Goal: Task Accomplishment & Management: Use online tool/utility

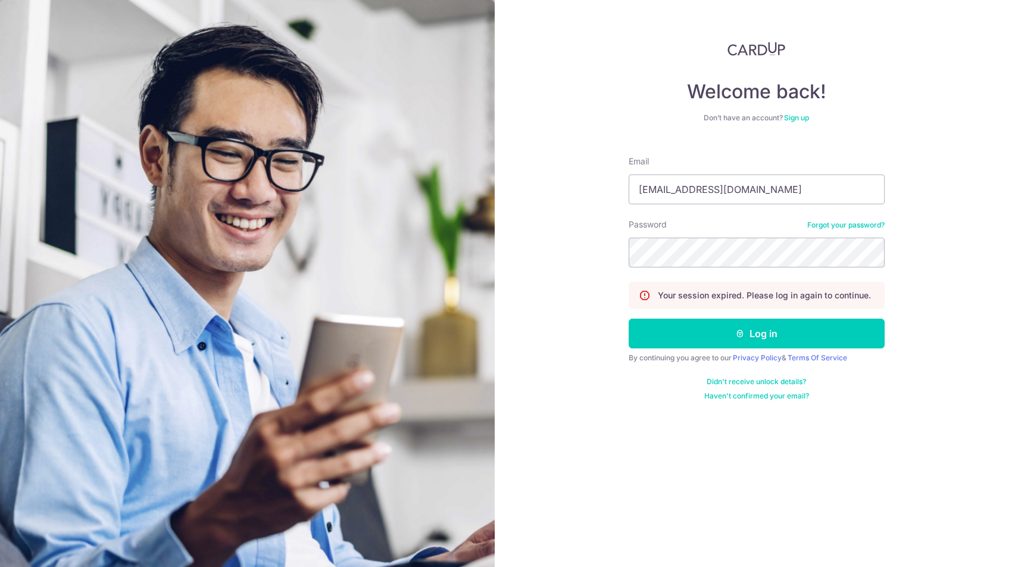
type input "davidwong@hazpak.com.sg"
click at [756, 333] on button "Log in" at bounding box center [757, 333] width 256 height 30
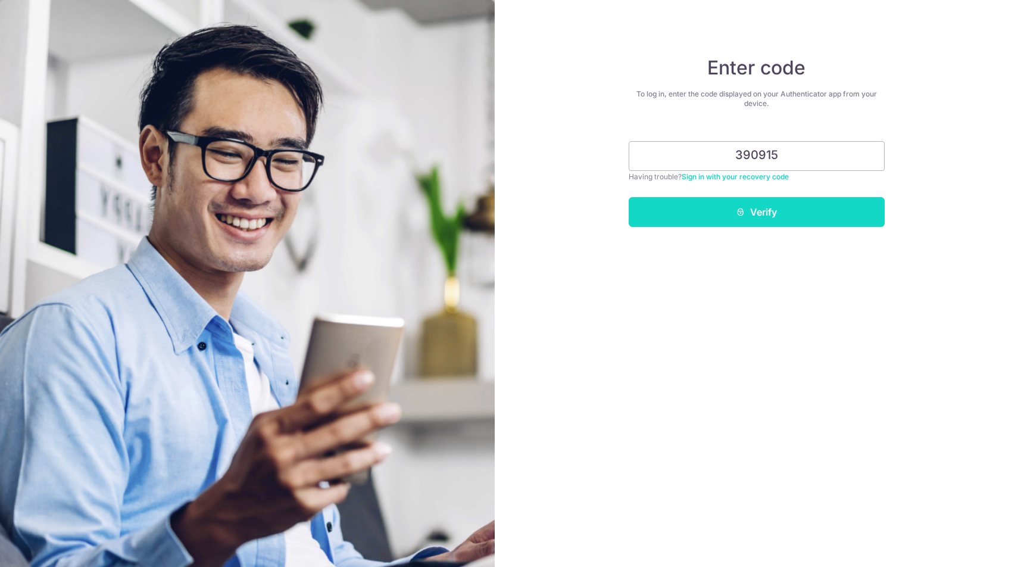
type input "390915"
click at [754, 218] on button "Verify" at bounding box center [757, 212] width 256 height 30
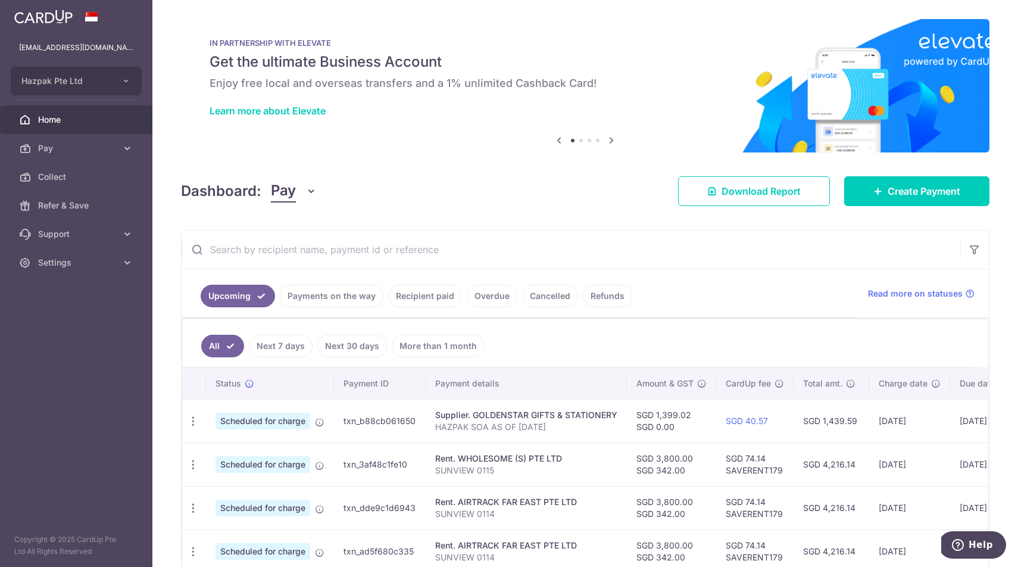
click at [417, 294] on link "Recipient paid" at bounding box center [425, 296] width 74 height 23
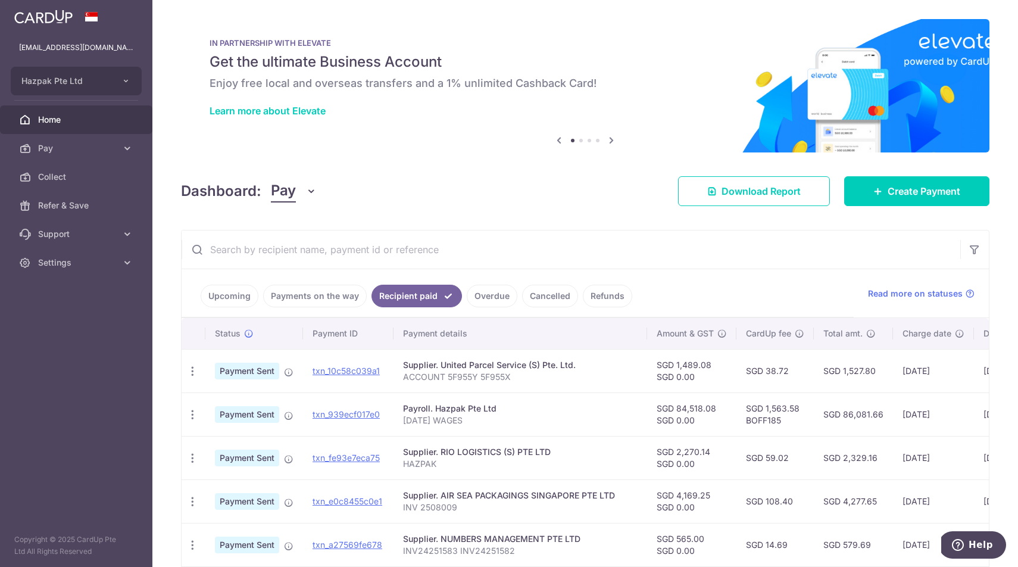
click at [423, 246] on input "text" at bounding box center [571, 249] width 779 height 38
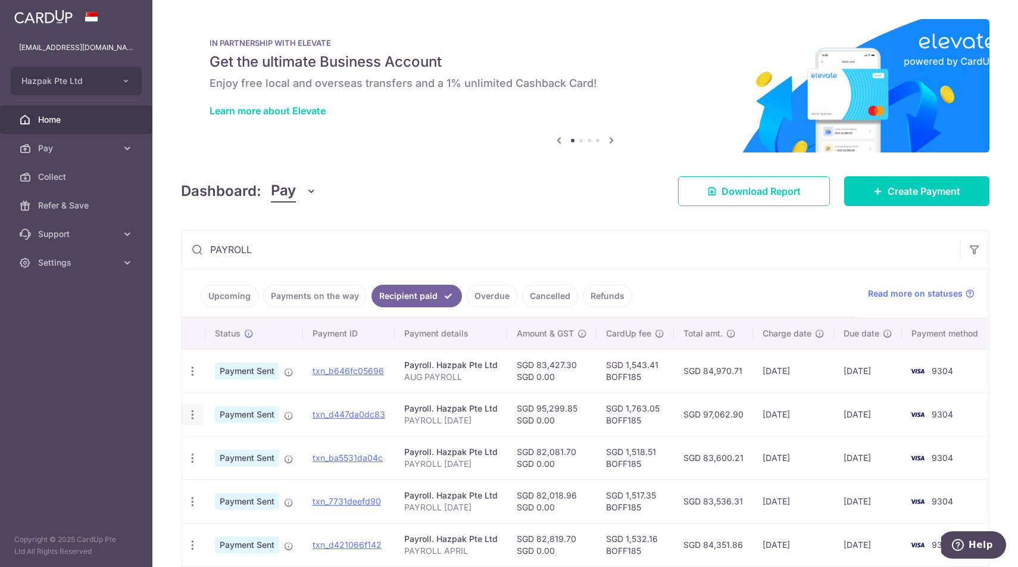
type input "PAYROLL"
click at [189, 411] on icon "button" at bounding box center [192, 414] width 12 height 12
click at [218, 448] on span "PDF Receipt" at bounding box center [255, 447] width 81 height 12
